Goal: Task Accomplishment & Management: Use online tool/utility

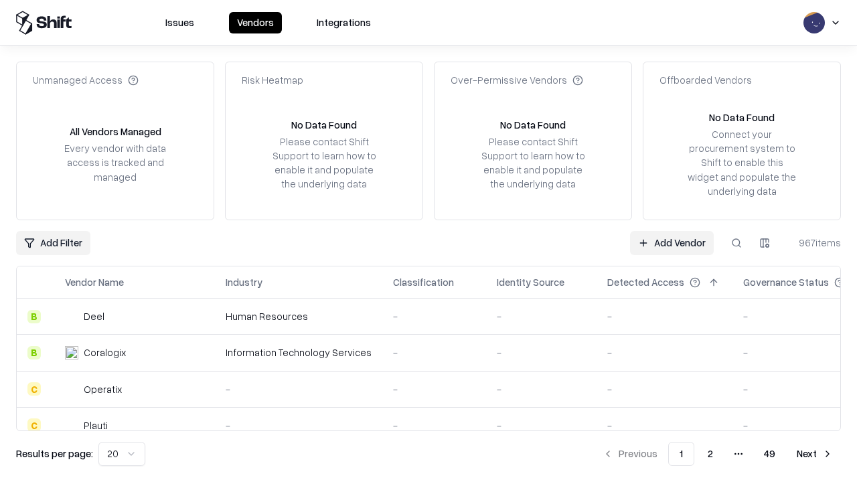
click at [671, 242] on link "Add Vendor" at bounding box center [672, 243] width 84 height 24
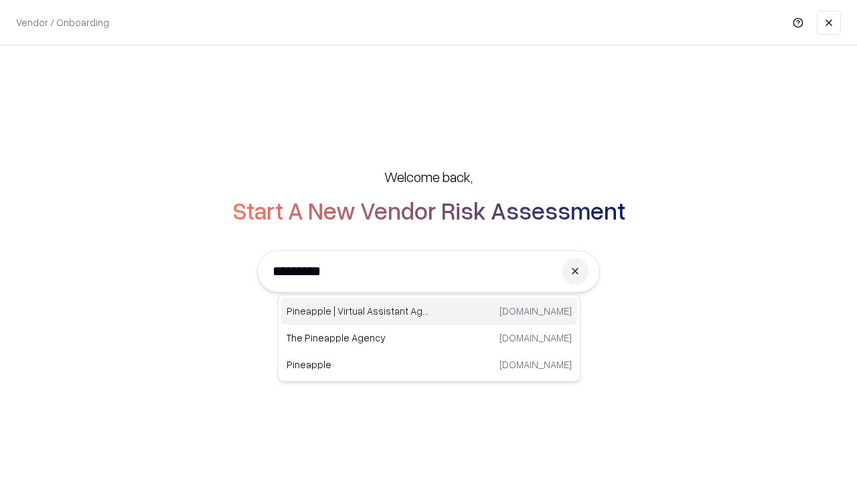
click at [429, 311] on div "Pineapple | Virtual Assistant Agency [DOMAIN_NAME]" at bounding box center [429, 311] width 296 height 27
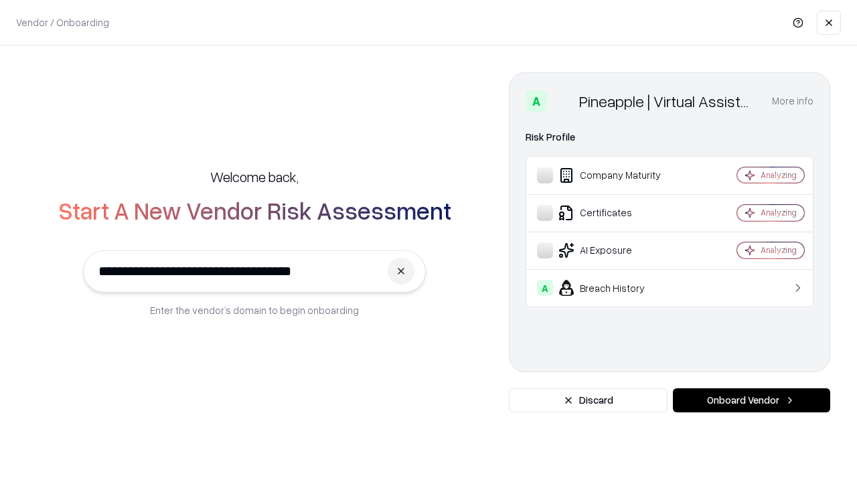
type input "**********"
click at [751, 400] on button "Onboard Vendor" at bounding box center [751, 400] width 157 height 24
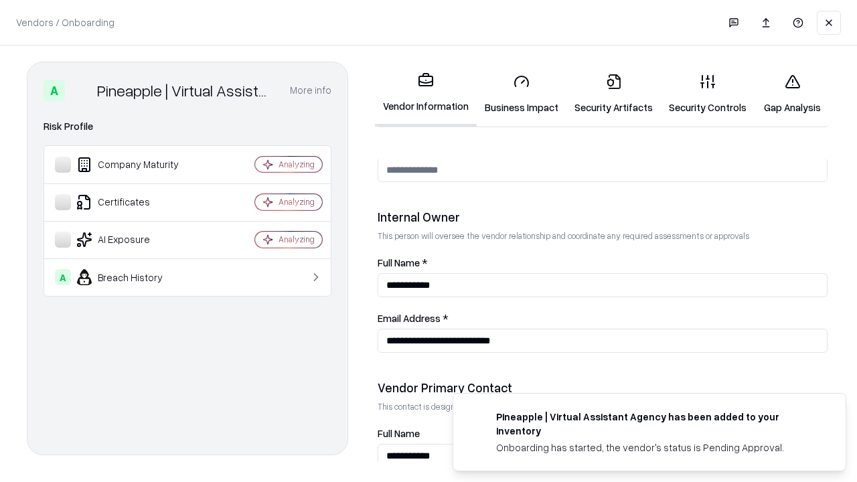
scroll to position [693, 0]
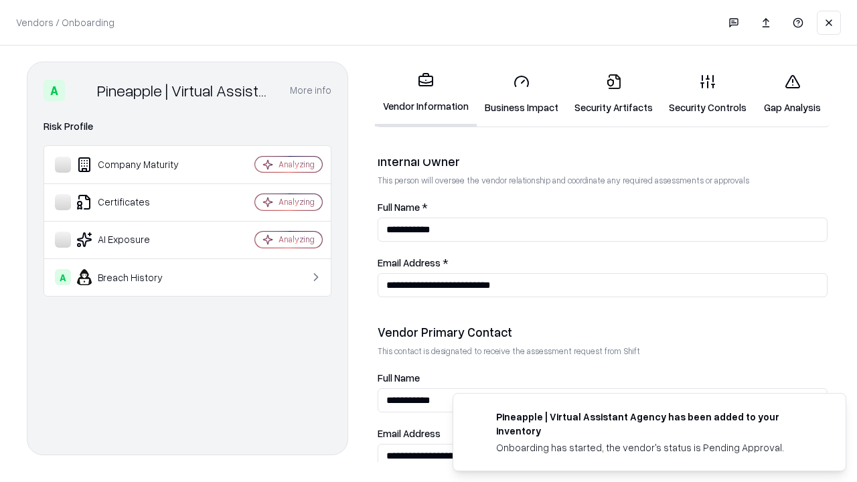
click at [521, 94] on link "Business Impact" at bounding box center [522, 94] width 90 height 62
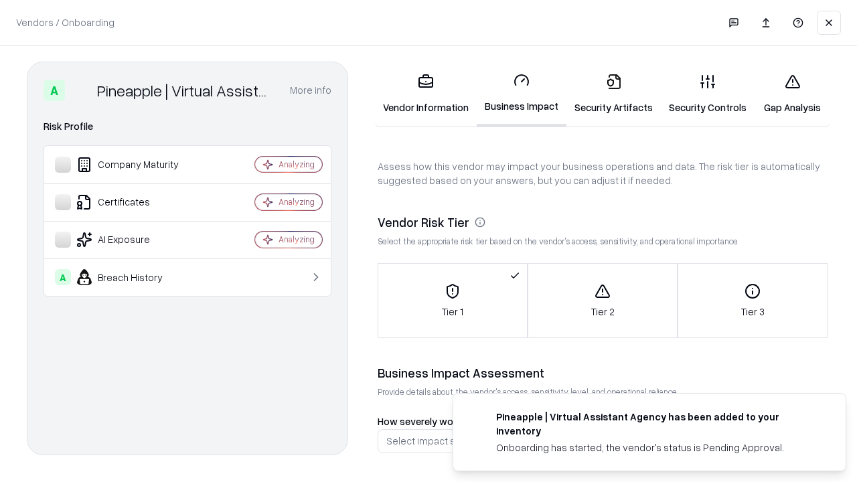
click at [613, 94] on link "Security Artifacts" at bounding box center [613, 94] width 94 height 62
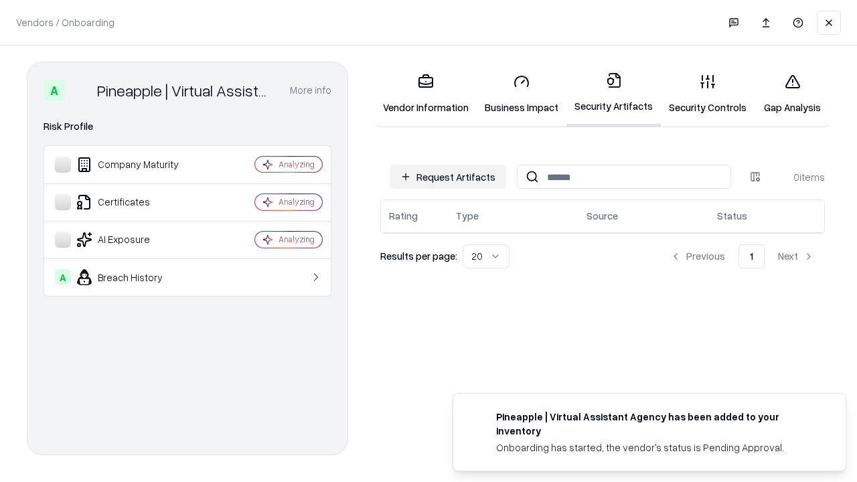
click at [448, 177] on button "Request Artifacts" at bounding box center [448, 177] width 116 height 24
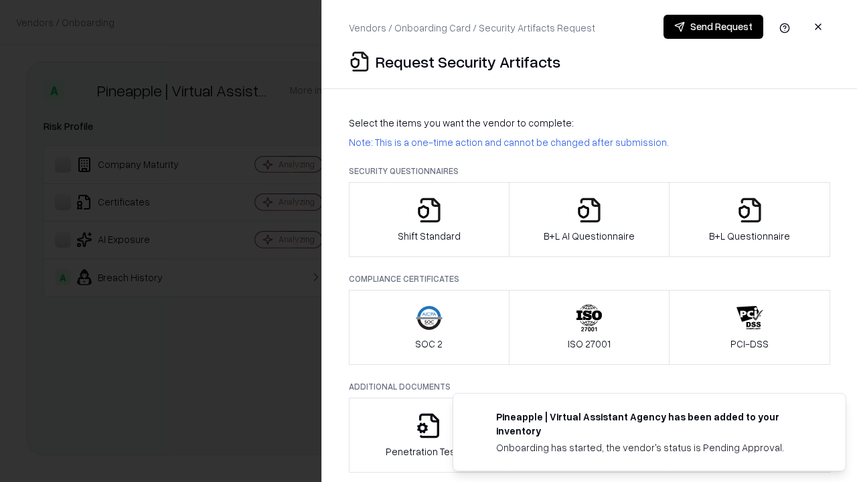
click at [428, 220] on icon "button" at bounding box center [429, 210] width 27 height 27
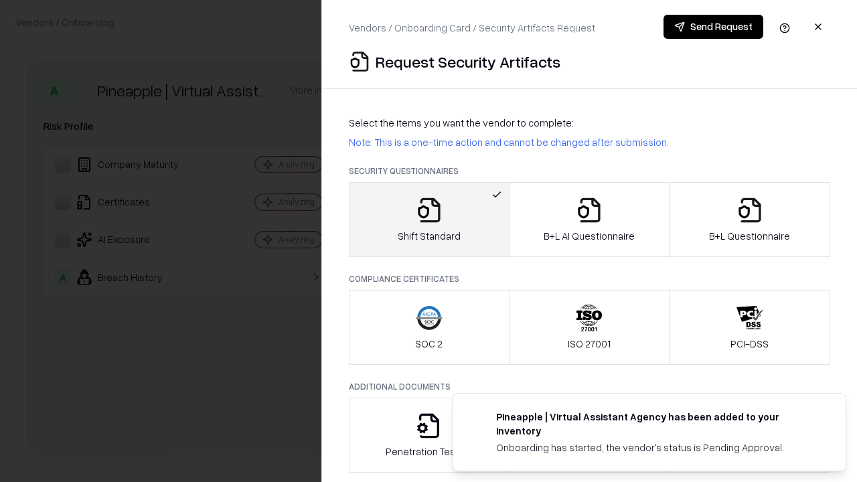
click at [713, 27] on button "Send Request" at bounding box center [713, 27] width 100 height 24
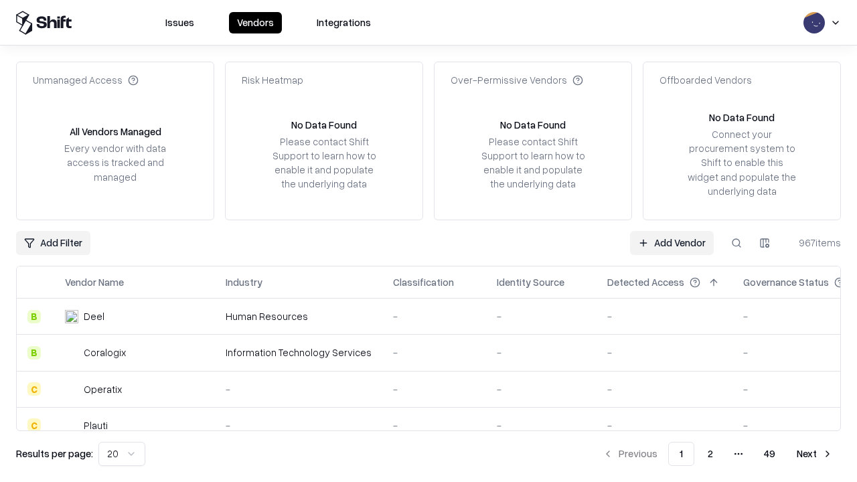
click at [736, 242] on button at bounding box center [736, 243] width 24 height 24
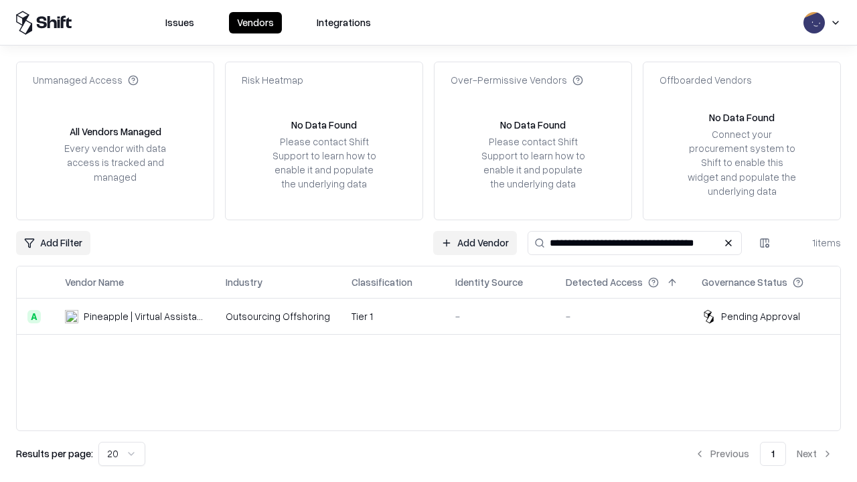
type input "**********"
click at [436, 316] on td "Tier 1" at bounding box center [393, 317] width 104 height 36
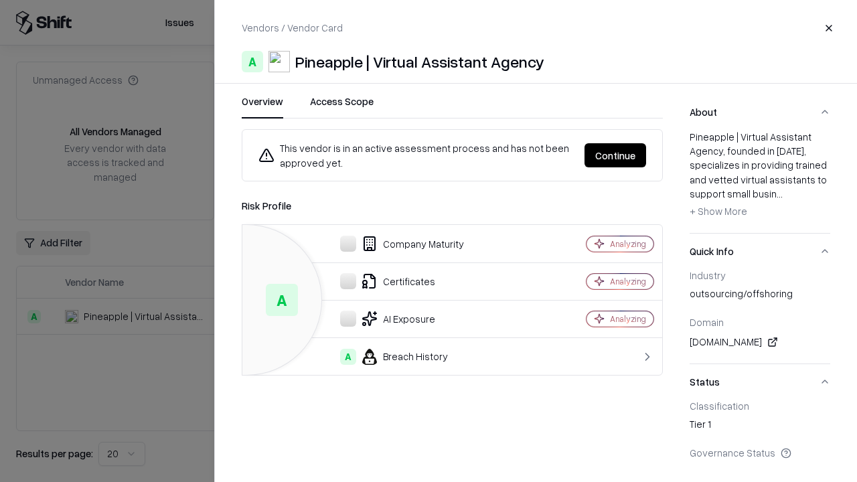
click at [615, 155] on button "Continue" at bounding box center [615, 155] width 62 height 24
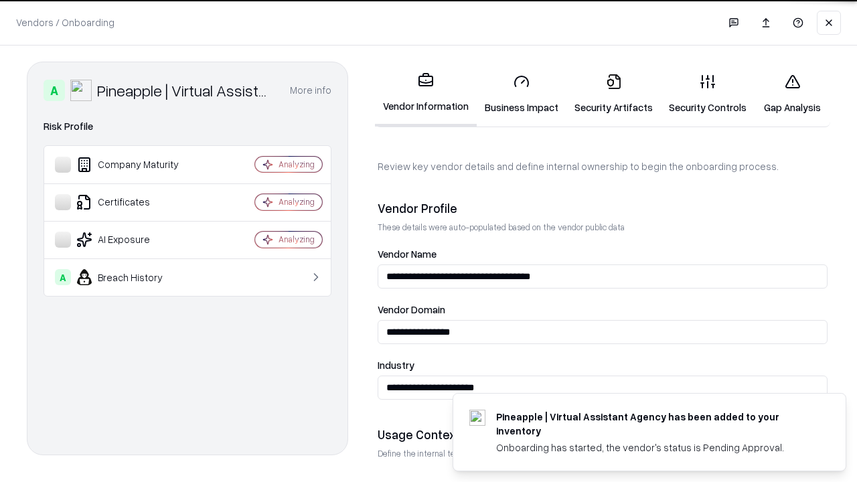
click at [613, 94] on link "Security Artifacts" at bounding box center [613, 94] width 94 height 62
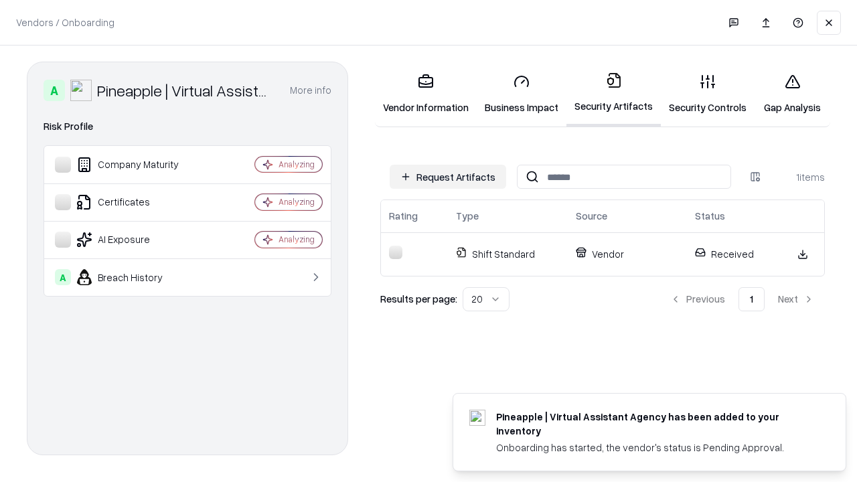
click at [792, 94] on link "Gap Analysis" at bounding box center [792, 94] width 76 height 62
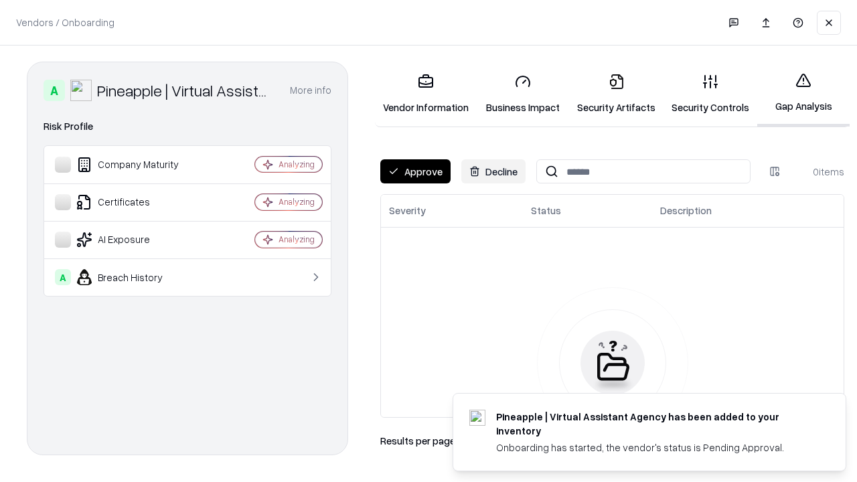
click at [415, 171] on button "Approve" at bounding box center [415, 171] width 70 height 24
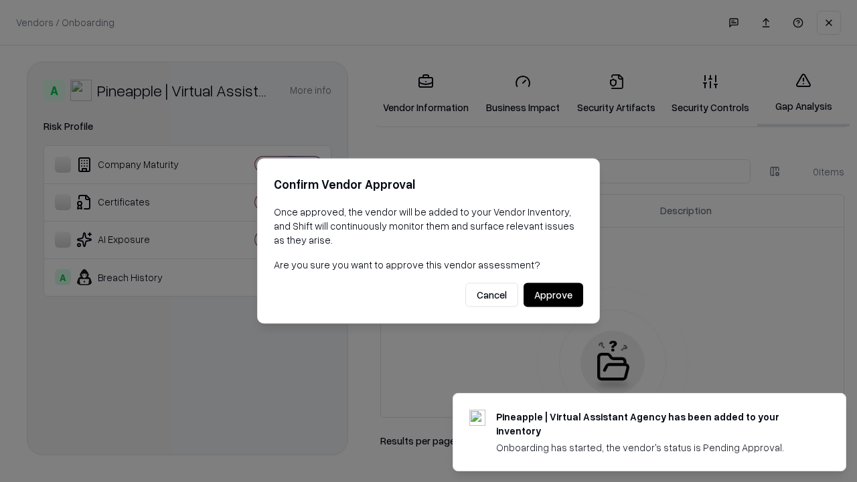
click at [553, 294] on button "Approve" at bounding box center [553, 295] width 60 height 24
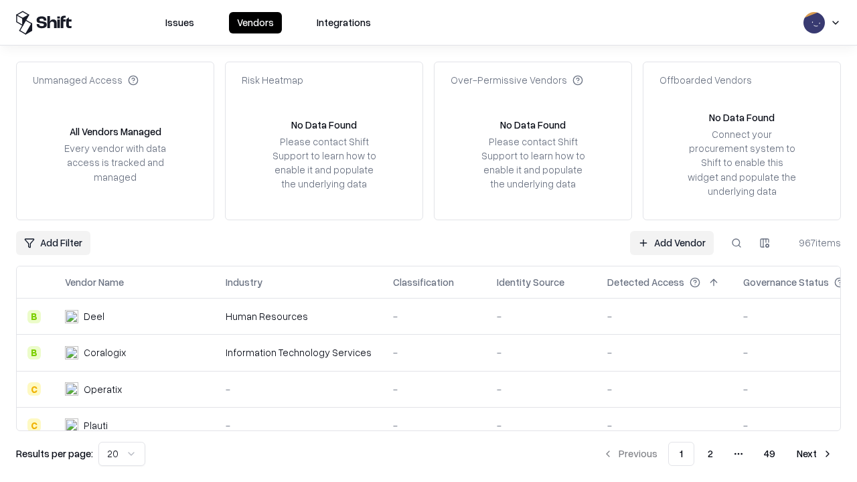
type input "**********"
click at [671, 242] on link "Add Vendor" at bounding box center [672, 243] width 84 height 24
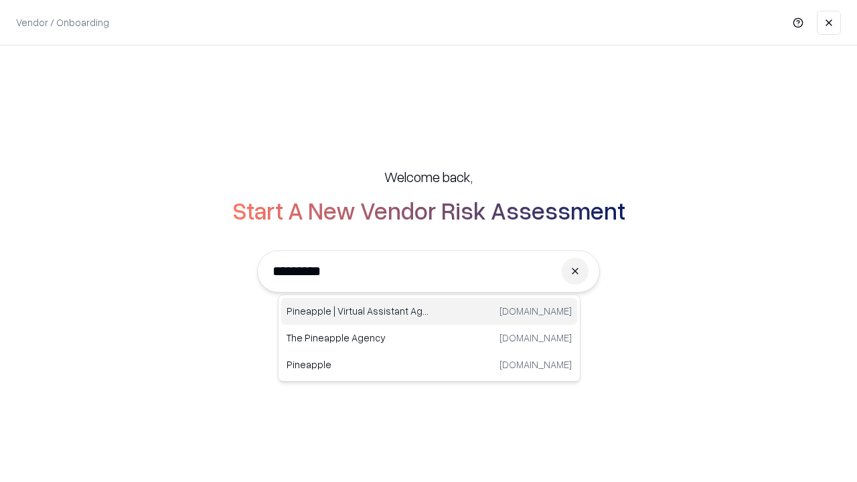
click at [429, 311] on div "Pineapple | Virtual Assistant Agency [DOMAIN_NAME]" at bounding box center [429, 311] width 296 height 27
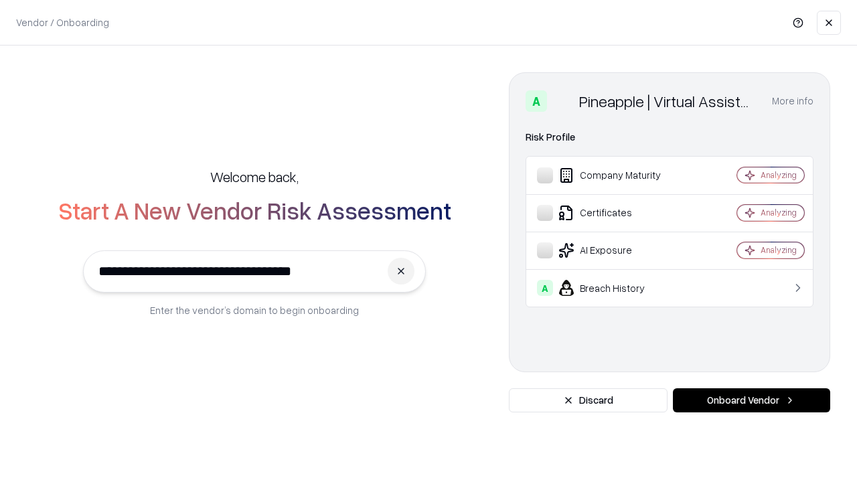
type input "**********"
click at [751, 400] on button "Onboard Vendor" at bounding box center [751, 400] width 157 height 24
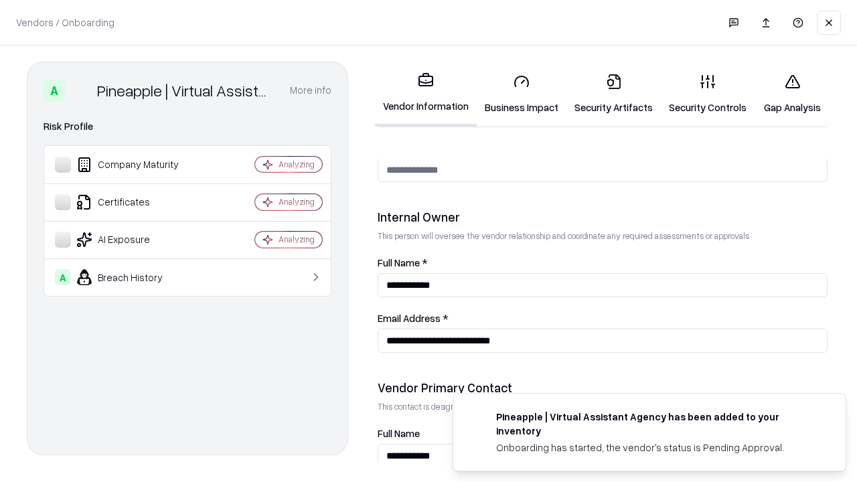
scroll to position [693, 0]
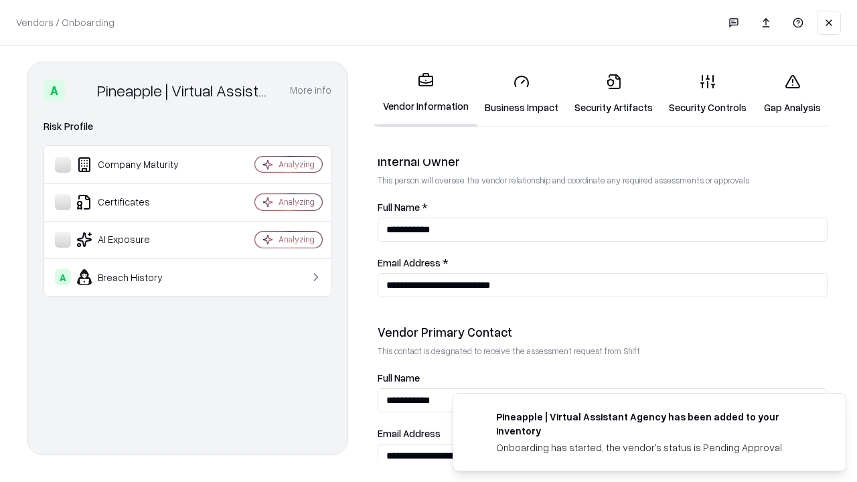
click at [792, 94] on link "Gap Analysis" at bounding box center [792, 94] width 76 height 62
